Goal: Communication & Community: Answer question/provide support

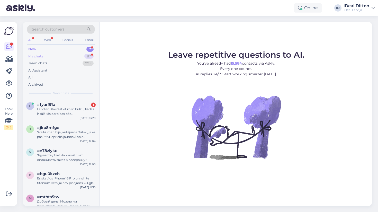
click at [82, 57] on div "My chats 87" at bounding box center [60, 56] width 67 height 7
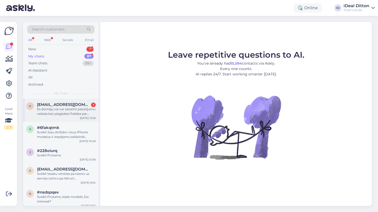
click at [79, 113] on div "Es domāju vai var saņemt pasūtījumu veikala bez piegādes) Paldies par atbildi" at bounding box center [66, 111] width 59 height 9
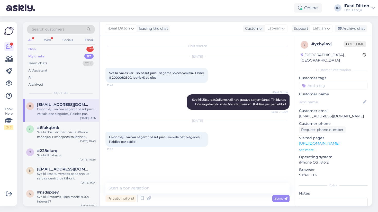
click at [84, 48] on div "New 7" at bounding box center [60, 49] width 67 height 7
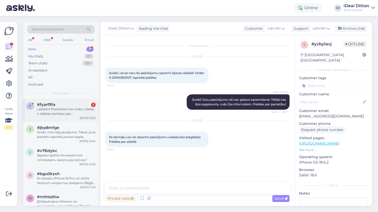
click at [65, 108] on div "Labdien! Pastāstiet man lūdzu, kādas ir tālākās darbības pēc priekšpasūtīšanas …" at bounding box center [66, 111] width 59 height 9
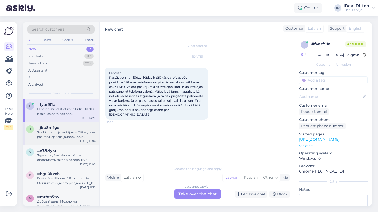
click at [78, 129] on div "#jkp8mfge" at bounding box center [66, 128] width 59 height 5
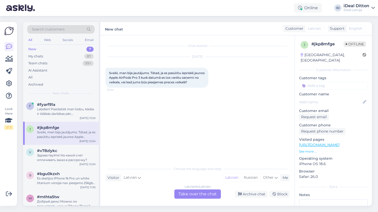
click at [205, 191] on div "Latvian to Latvian Take over the chat" at bounding box center [197, 194] width 46 height 9
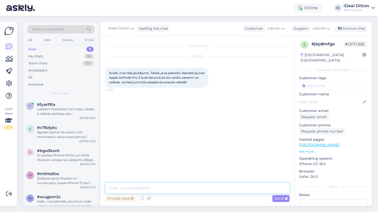
click at [199, 188] on textarea at bounding box center [197, 188] width 184 height 11
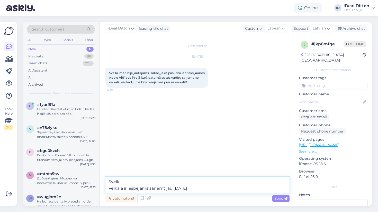
type textarea "Sveiki! Veikalā ir iespējams saņemt jau 19.septembrī!"
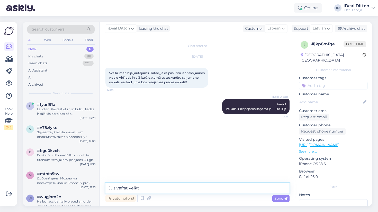
click at [123, 189] on textarea "Jūs vafrat veikt" at bounding box center [197, 188] width 184 height 11
click at [161, 186] on textarea "Jūs varat veikt" at bounding box center [197, 188] width 184 height 11
type textarea "Jūs varat rezervēt iepriekš, lai pirmajam jau sņaņemtu jaunos AirPods Pro 3 🙂"
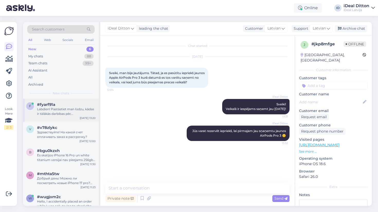
click at [79, 109] on div "Labdien! Pastāstiet man lūdzu, kādas ir tālākās darbības pēc priekšpasūtīšanas …" at bounding box center [66, 111] width 59 height 9
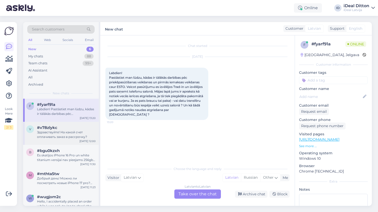
click at [84, 126] on div "#v78zlykc" at bounding box center [66, 128] width 59 height 5
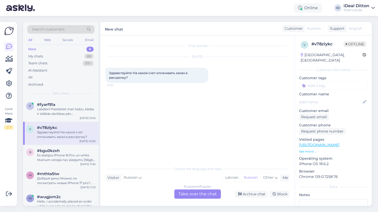
click at [200, 197] on div "Russian to Russian Take over the chat" at bounding box center [197, 194] width 46 height 9
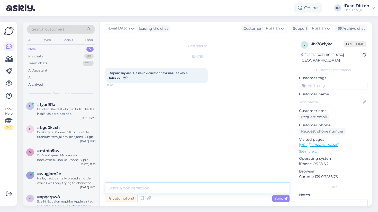
click at [170, 190] on textarea at bounding box center [197, 188] width 184 height 11
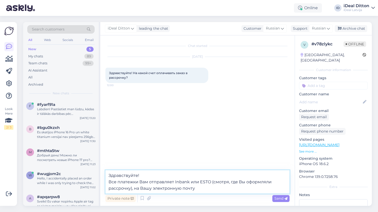
type textarea "Здравствуйте! Все платежки Вам отправляет Inbank или ESTO (смотря, где Вы оформ…"
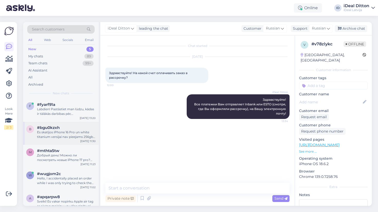
click at [67, 128] on div "#bgu0kzxh" at bounding box center [66, 128] width 59 height 5
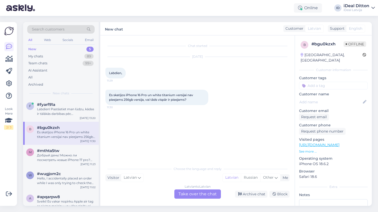
click at [200, 196] on div "Latvian to Latvian Take over the chat" at bounding box center [197, 194] width 46 height 9
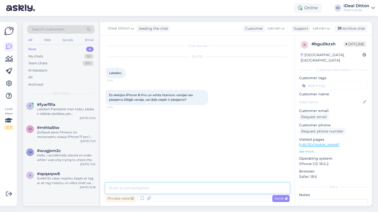
click at [150, 187] on textarea at bounding box center [197, 188] width 184 height 11
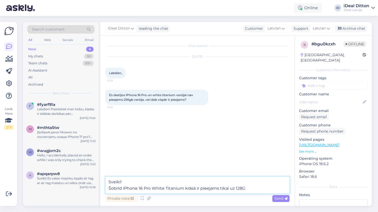
type textarea "Sveiki! Šobrīd iPhone 16 Pro White Titanium krāsā ir pieejams tikai uz 128GB"
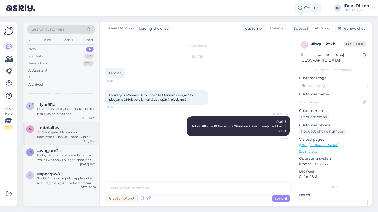
click at [64, 131] on div "Добрый день! Можно ли посмотреть новые iPhone 17 pro? Или пока только предзаказ?" at bounding box center [66, 134] width 59 height 9
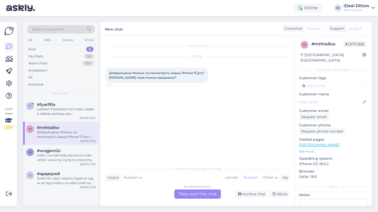
click at [204, 195] on div "Russian to Russian Take over the chat" at bounding box center [197, 194] width 46 height 9
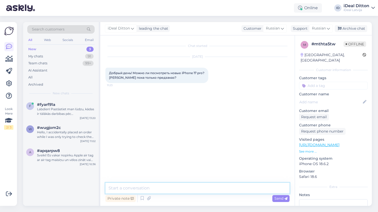
click at [160, 186] on textarea at bounding box center [197, 188] width 184 height 11
click at [119, 189] on textarea "Здрпвствуйте!" at bounding box center [197, 188] width 184 height 11
click at [148, 189] on textarea "Здравствуйте!" at bounding box center [197, 188] width 184 height 11
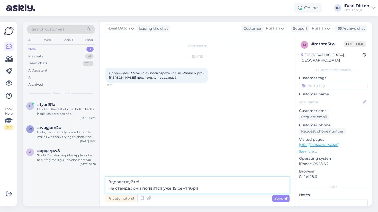
type textarea "Здравствуйте! На стендах они появятся уже 19 сентября!"
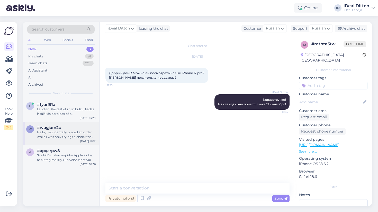
click at [84, 141] on div "[DATE] 11:02" at bounding box center [87, 141] width 15 height 4
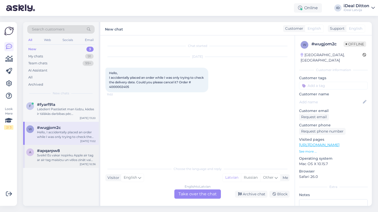
click at [68, 153] on div "Sveiki! Es vakar nopirku Apple air tag ar air tag maisiņu un vēlos zināt vai va…" at bounding box center [66, 157] width 59 height 9
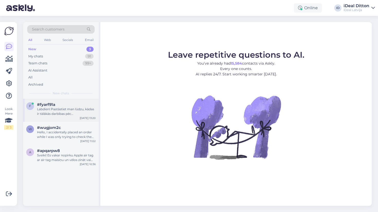
click at [88, 111] on div "Labdien! Pastāstiet man lūdzu, kādas ir tālākās darbības pēc priekšpasūtīšanas …" at bounding box center [66, 111] width 59 height 9
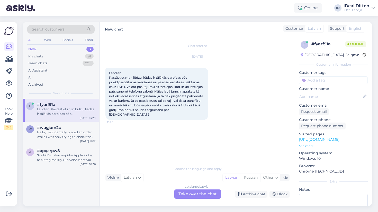
click at [194, 198] on div "Latvian to Latvian Take over the chat" at bounding box center [197, 194] width 46 height 9
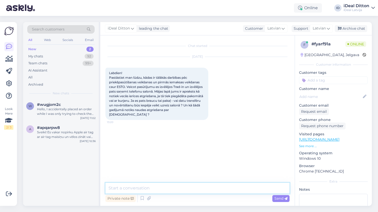
click at [174, 190] on textarea at bounding box center [197, 188] width 184 height 11
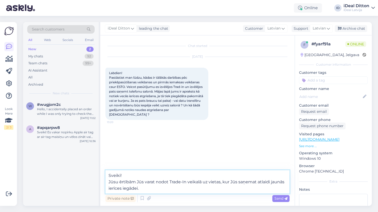
click at [168, 181] on textarea "Sveiki! Jūsu ērtībām Jūs varat nodot Trade-In veikalā uz vietas, kur Jūs saņema…" at bounding box center [197, 182] width 184 height 23
click at [158, 190] on textarea "Sveiki! Jūsu ērtībām Jūs varat nodot ierīci Trade-In veikalā uz vietas, kur Jūs…" at bounding box center [197, 182] width 184 height 23
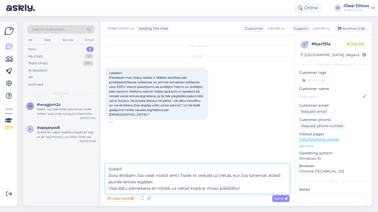
type textarea "Sveiki! Jūsu ērtībām Jūs varat nodot ierīci Trade-In veikalā uz vietas, kur Jūs…"
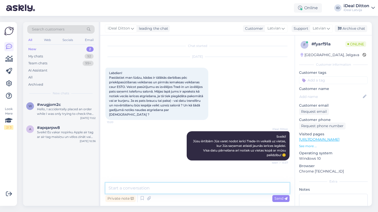
click at [140, 190] on textarea at bounding box center [197, 188] width 184 height 11
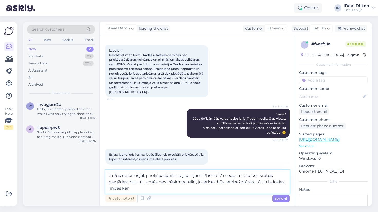
scroll to position [10, 0]
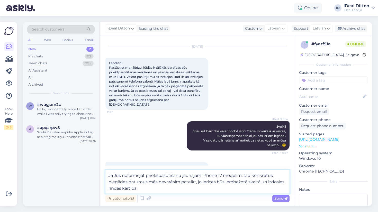
type textarea "Ja Jūs noformējāt priekšpasūtīšanu jaunajam iPhone 17 modelim, tad konkrētus pi…"
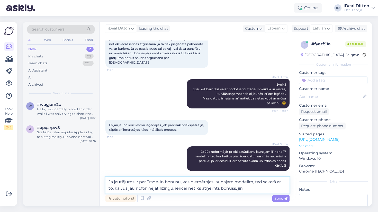
scroll to position [46, 0]
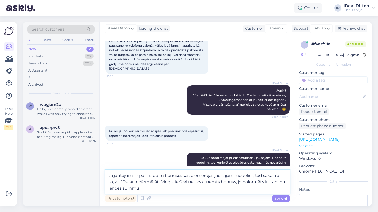
type textarea "Ja jautājums ir par Trade-In bonusu, kas piemērojas jaunajam modelim, tad sakar…"
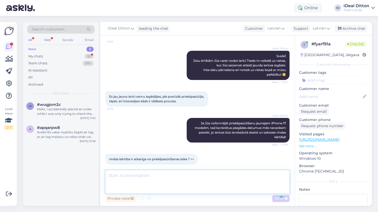
scroll to position [104, 0]
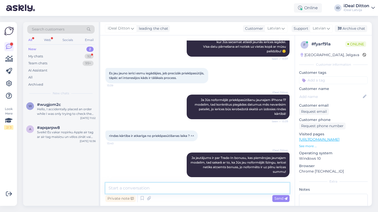
click at [163, 186] on textarea at bounding box center [197, 188] width 184 height 11
type textarea "Jā, tieši tā, kā arī cik cilvēki ir pieteikušies uz konkrētu modeli!"
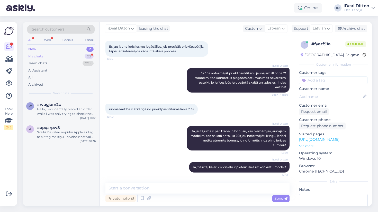
click at [85, 56] on div "92" at bounding box center [89, 56] width 9 height 5
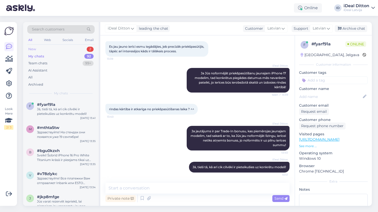
click at [82, 48] on div "New 2" at bounding box center [60, 49] width 67 height 7
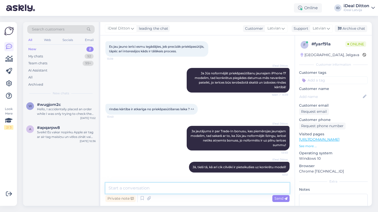
click at [154, 188] on textarea at bounding box center [197, 188] width 184 height 11
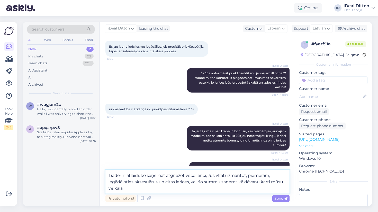
type textarea "Trade-In atlaidi, ko saņemat atgriežot veco ierīci, Jūs vfratr izmantot, piemēr…"
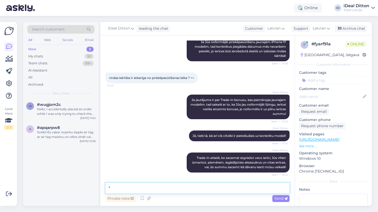
scroll to position [162, 0]
type textarea "*varat"
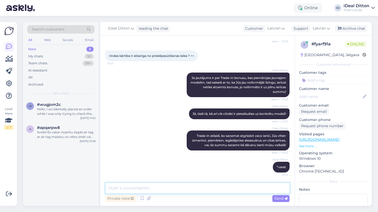
scroll to position [190, 0]
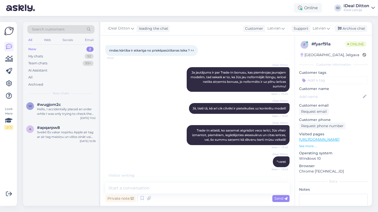
click at [136, 135] on div "iDeal Ditton Trade-In atlaidi, ko saņemat atgriežot veco ierīci, Jūs vfratr izm…" at bounding box center [197, 135] width 184 height 31
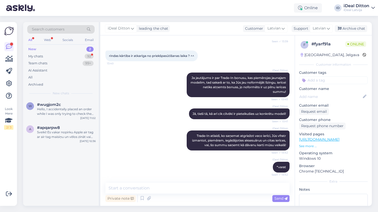
scroll to position [220, 0]
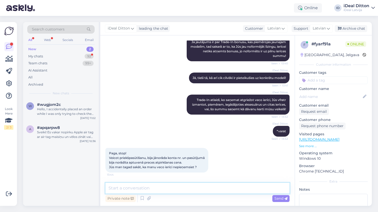
click at [168, 189] on textarea at bounding box center [197, 188] width 184 height 11
click at [171, 191] on textarea at bounding box center [197, 188] width 184 height 11
click at [173, 187] on textarea at bounding box center [197, 188] width 184 height 11
click at [169, 189] on textarea at bounding box center [197, 188] width 184 height 11
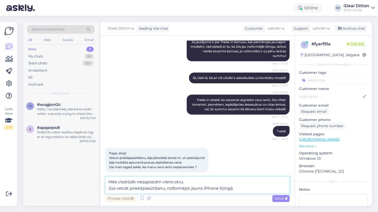
type textarea "Mēs visdrīzāk nesapratām viens otru. Jūs veicāt priekšpasūtīšanu, noformējot ja…"
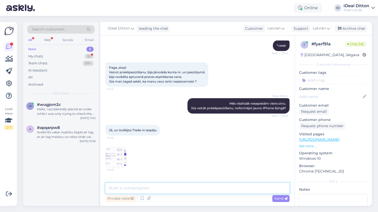
scroll to position [338, 0]
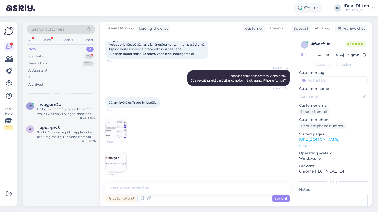
click at [120, 127] on img at bounding box center [116, 130] width 21 height 21
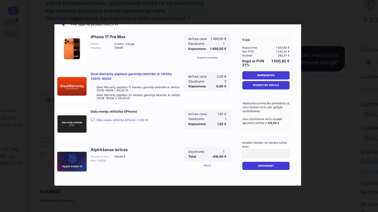
click at [197, 63] on div at bounding box center [189, 106] width 378 height 212
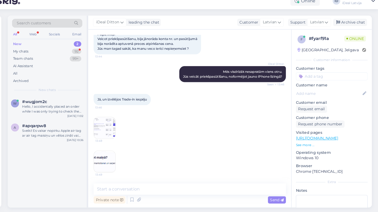
click at [106, 155] on img at bounding box center [116, 162] width 21 height 21
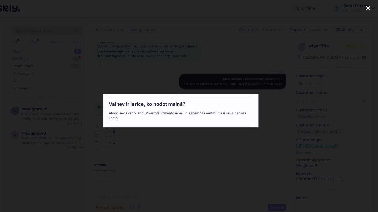
click at [245, 141] on div at bounding box center [189, 106] width 378 height 212
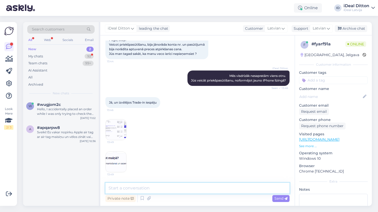
click at [181, 191] on textarea at bounding box center [197, 188] width 184 height 11
click at [178, 188] on textarea "Lai vieglāk būtu viens otru saprast, iesaku" at bounding box center [197, 188] width 184 height 11
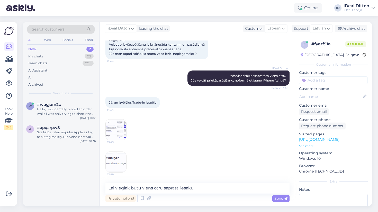
click at [220, 196] on div "Private note Send" at bounding box center [197, 199] width 184 height 10
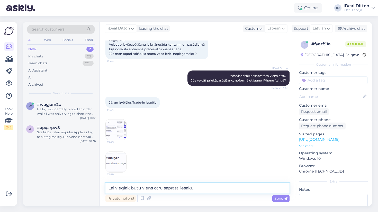
click at [218, 191] on textarea "Lai vieglāk būtu viens otru saprast, iesaku" at bounding box center [197, 188] width 184 height 11
paste textarea "[PHONE_NUMBER]"
type textarea "Lai vieglāk būtu viens otru saprast, iesaku sazināties pa klientu atbalsta tel.…"
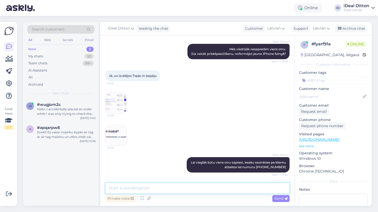
scroll to position [387, 0]
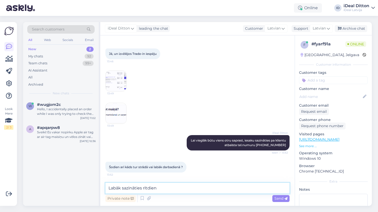
type textarea "Labāk sazināties rītdien 😊"
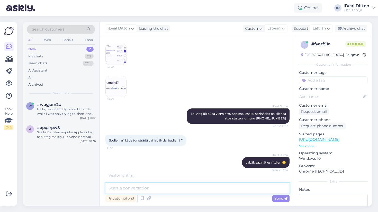
scroll to position [431, 0]
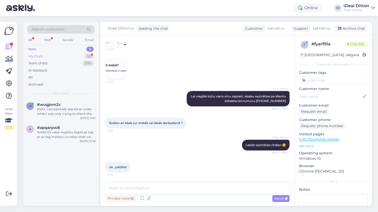
click at [88, 55] on div "92" at bounding box center [89, 56] width 9 height 5
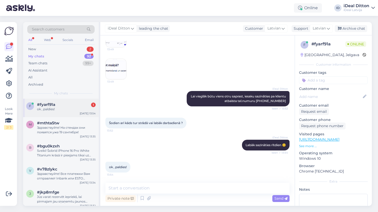
click at [78, 114] on div "f #fyarf91a 1 ok , paldies! [DATE] 13:54" at bounding box center [61, 108] width 76 height 18
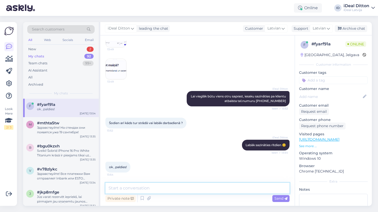
click at [150, 188] on textarea at bounding box center [197, 188] width 184 height 11
type textarea "Jauku dienu! 😊"
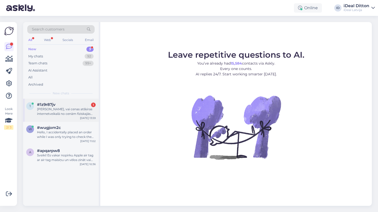
click at [71, 110] on div "Sveiki, vai cenas atšķiras internetveikalā no cenām fiziskajās lokācijās?" at bounding box center [66, 111] width 59 height 9
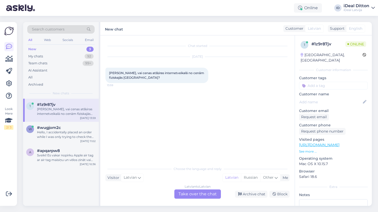
click at [203, 195] on div "Latvian to Latvian Take over the chat" at bounding box center [197, 194] width 46 height 9
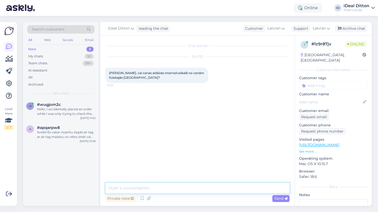
click at [173, 193] on textarea at bounding box center [197, 188] width 184 height 11
type textarea "Sveiki! Nē"
